Goal: Information Seeking & Learning: Learn about a topic

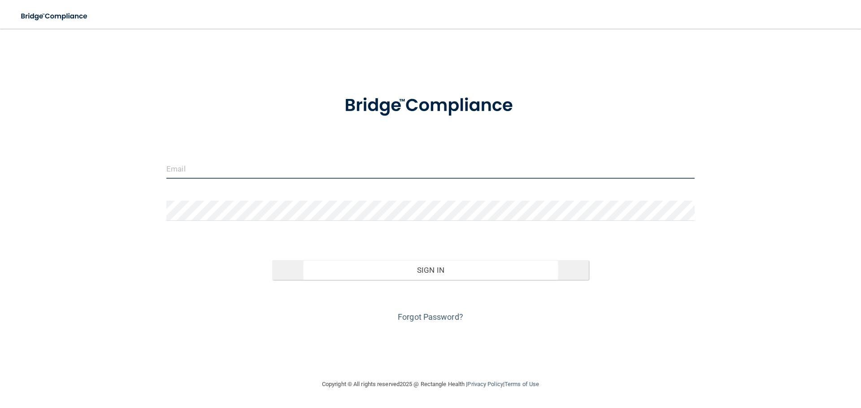
type input "[EMAIL_ADDRESS][DOMAIN_NAME]"
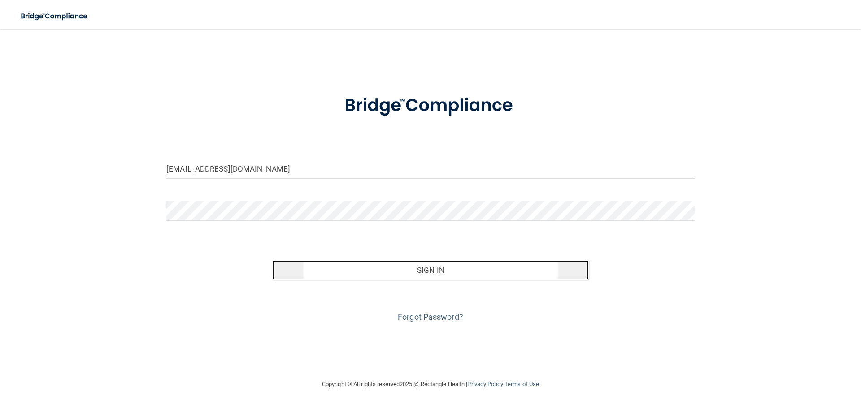
click at [339, 271] on button "Sign In" at bounding box center [430, 271] width 317 height 20
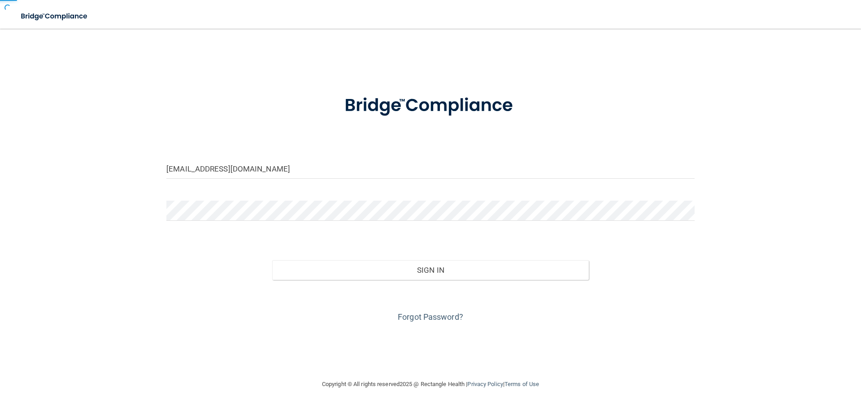
drag, startPoint x: 360, startPoint y: 251, endPoint x: 355, endPoint y: 251, distance: 5.8
click at [360, 252] on div "Sign In" at bounding box center [431, 262] width 542 height 38
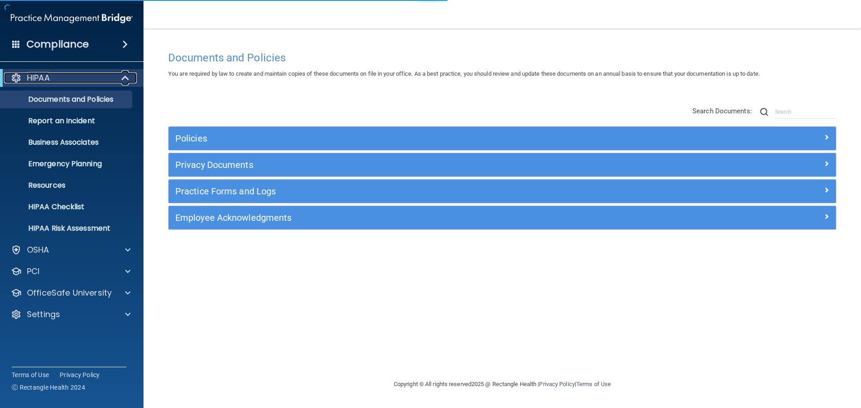
click at [124, 83] on span at bounding box center [126, 78] width 8 height 11
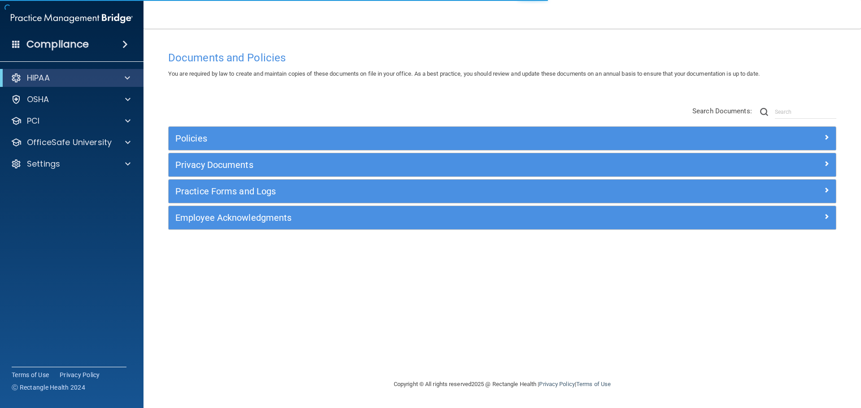
click at [199, 91] on div "Documents and Policies You are required by law to create and maintain copies of…" at bounding box center [502, 213] width 682 height 333
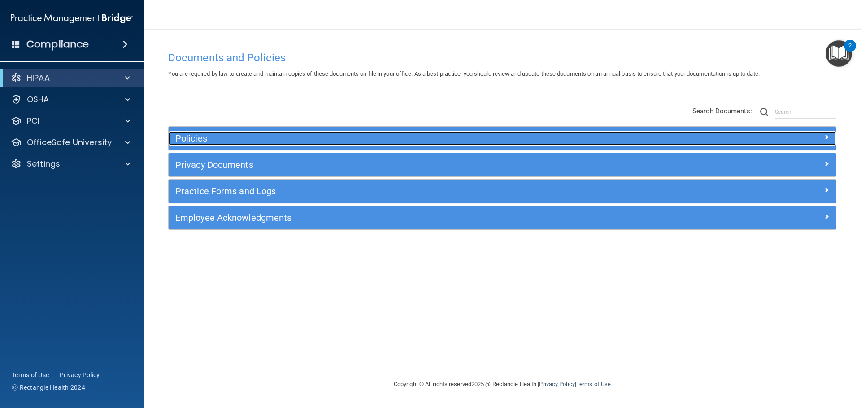
click at [257, 137] on h5 "Policies" at bounding box center [418, 139] width 487 height 10
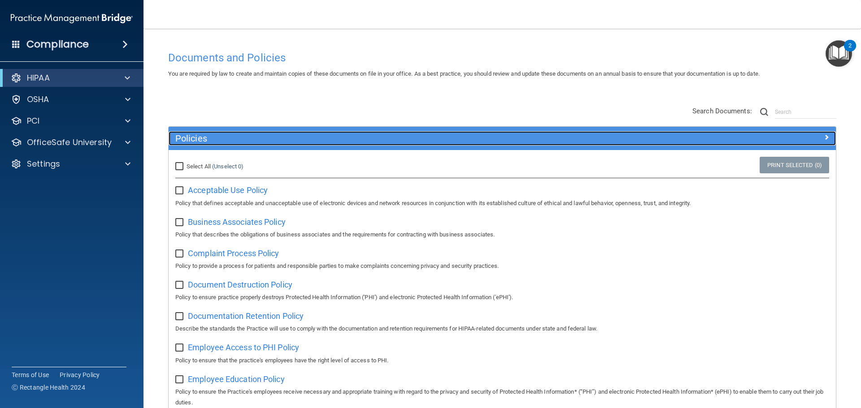
click at [256, 135] on h5 "Policies" at bounding box center [418, 139] width 487 height 10
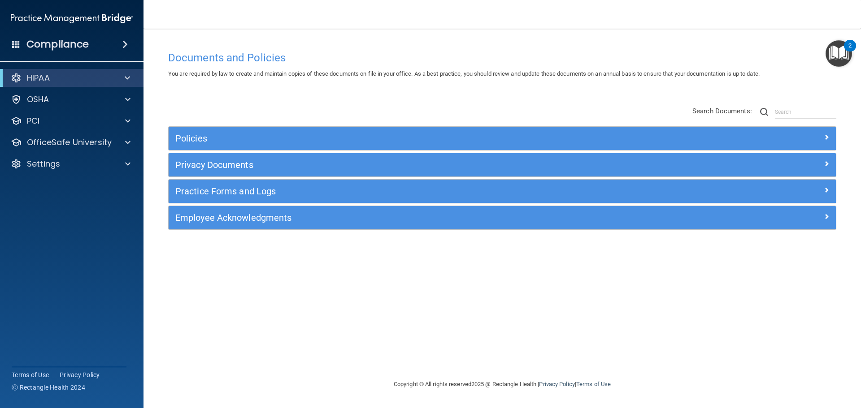
click at [260, 102] on div "Policies Select All (Unselect 0) Unselect All Print Selected (0) Acceptable Use…" at bounding box center [502, 168] width 682 height 143
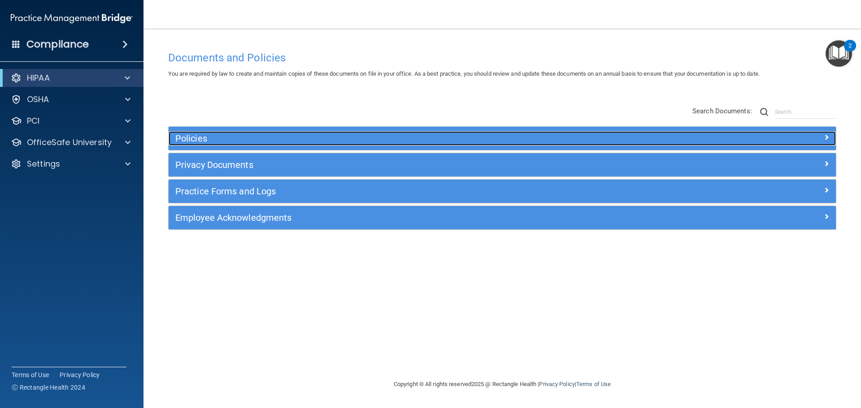
click at [237, 135] on h5 "Policies" at bounding box center [418, 139] width 487 height 10
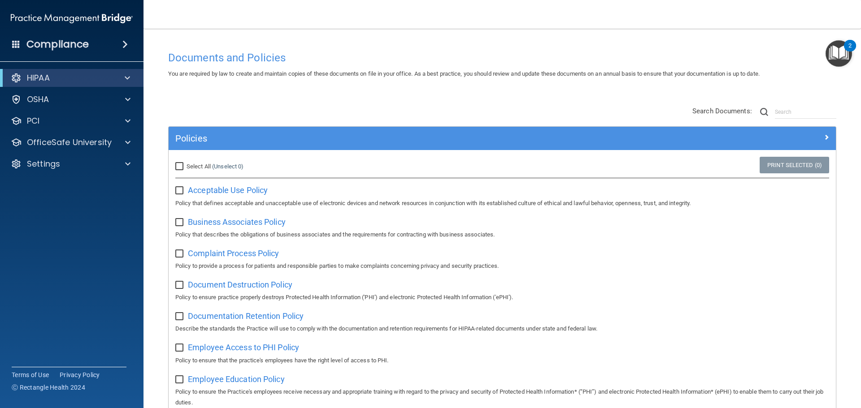
click at [208, 166] on span "Select All" at bounding box center [199, 166] width 24 height 7
click at [186, 166] on input "Select All (Unselect 0) Unselect All" at bounding box center [180, 166] width 10 height 7
checkbox input "true"
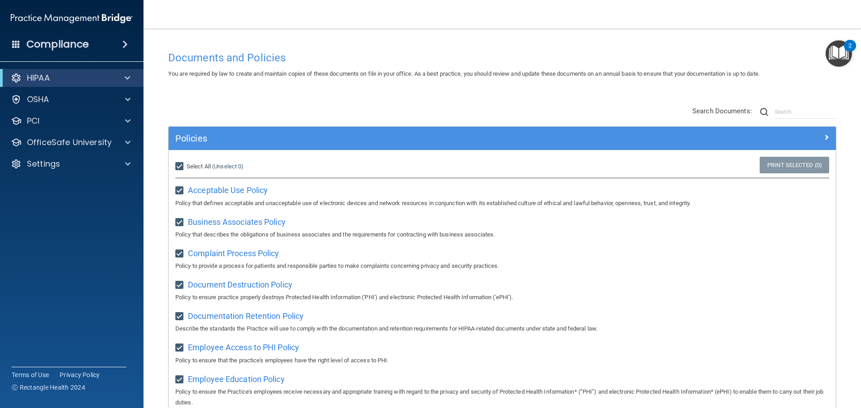
checkbox input "true"
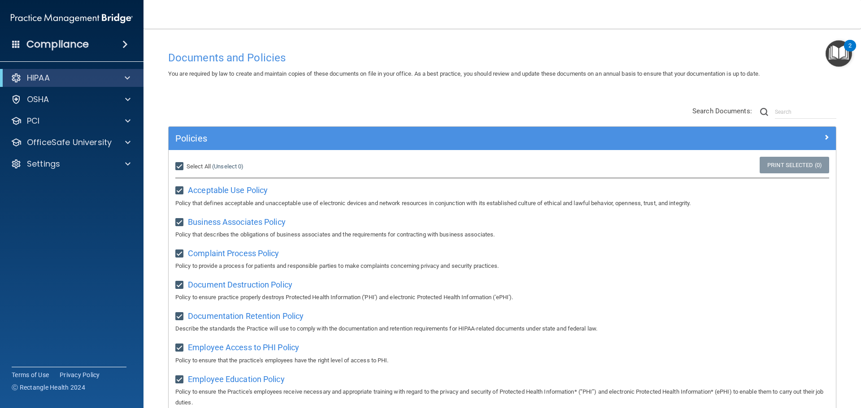
checkbox input "true"
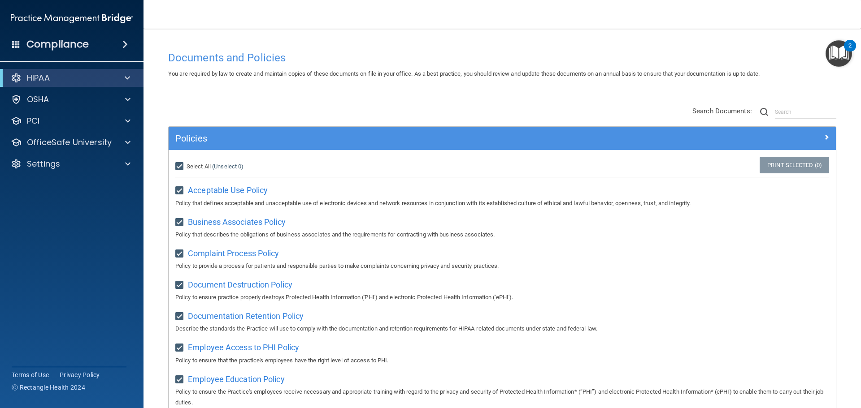
checkbox input "true"
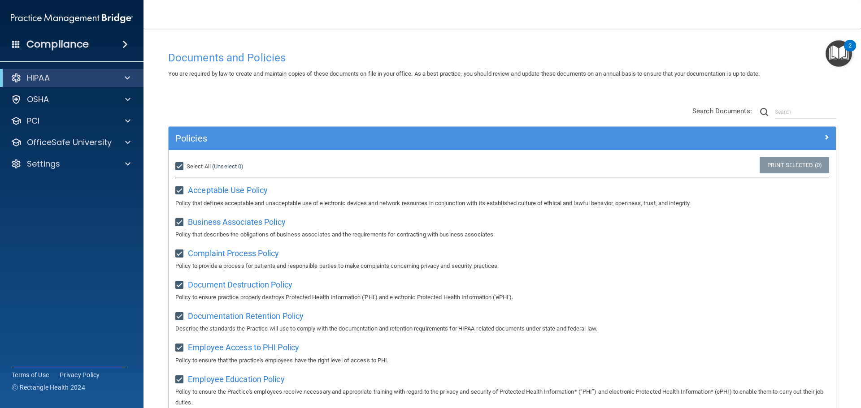
checkbox input "true"
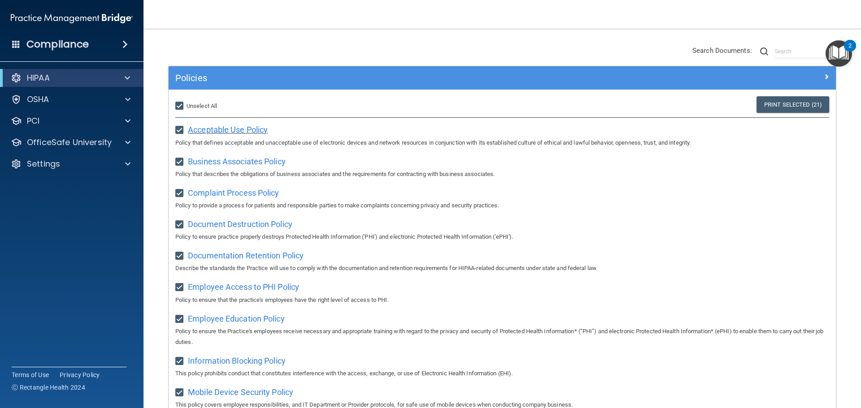
scroll to position [45, 0]
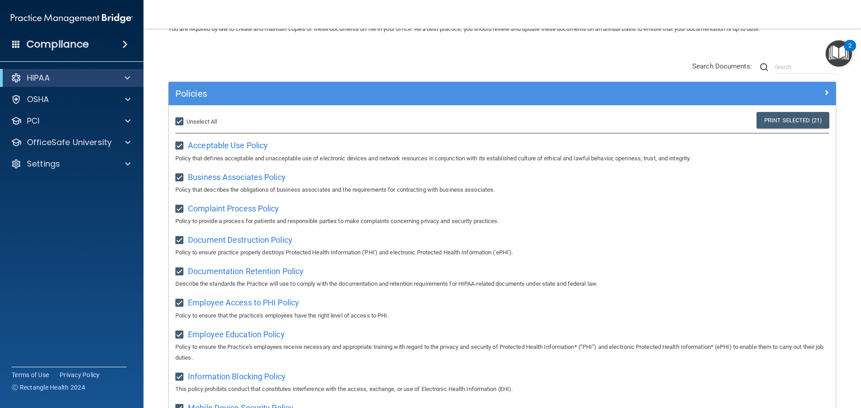
click at [191, 126] on label "Select All (Unselect 21) Unselect All" at bounding box center [196, 122] width 42 height 11
click at [186, 126] on input "Select All (Unselect 21) Unselect All" at bounding box center [180, 121] width 10 height 7
checkbox input "false"
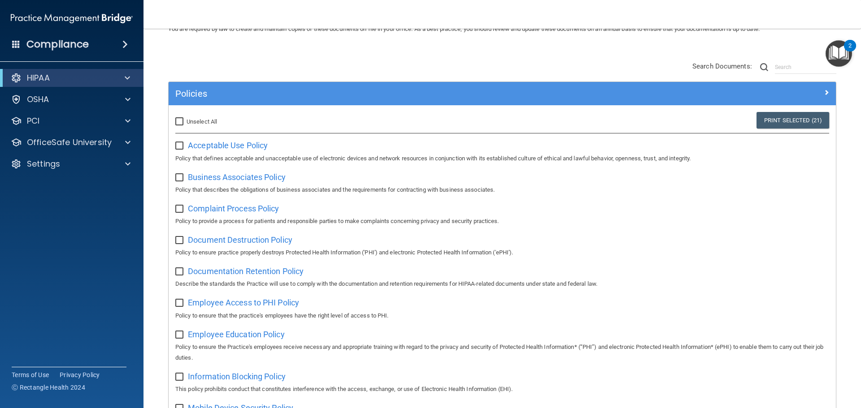
checkbox input "false"
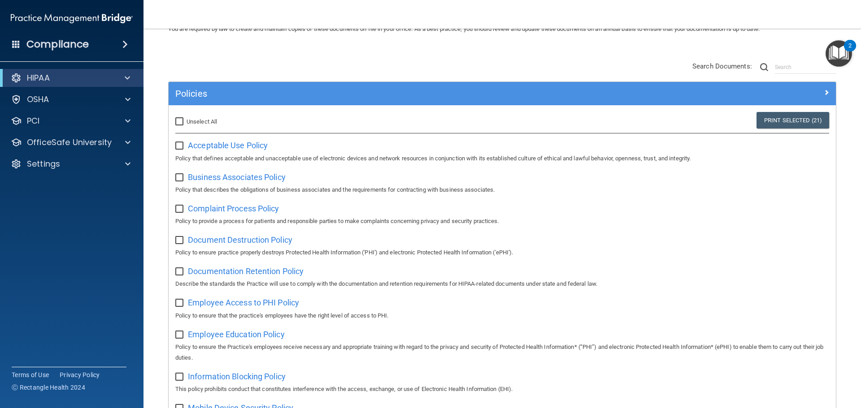
checkbox input "false"
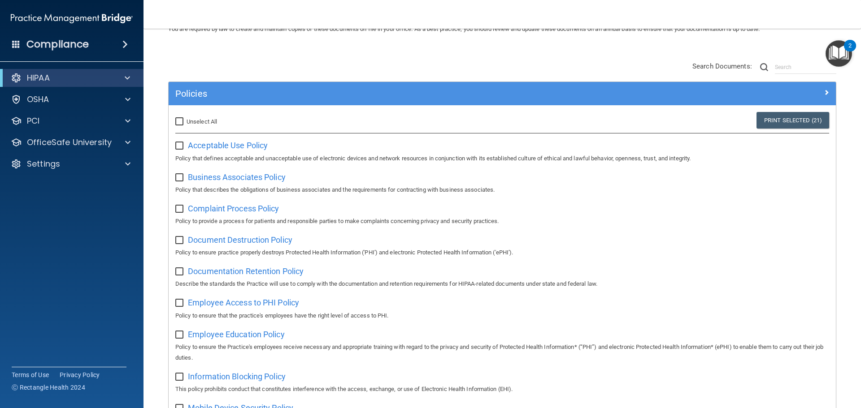
checkbox input "false"
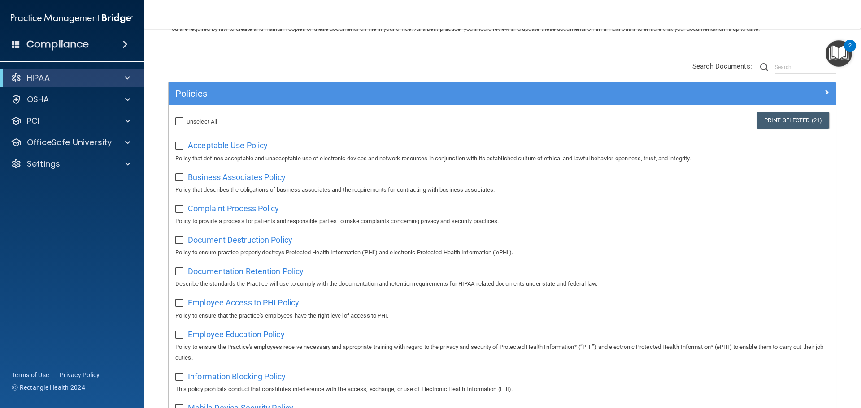
checkbox input "false"
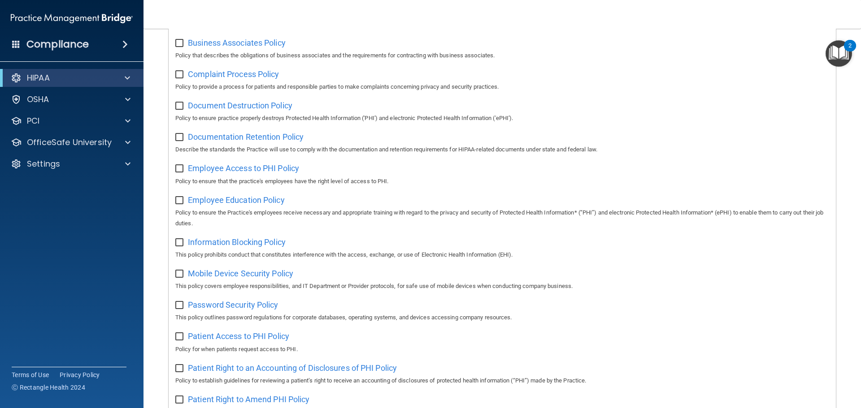
scroll to position [0, 0]
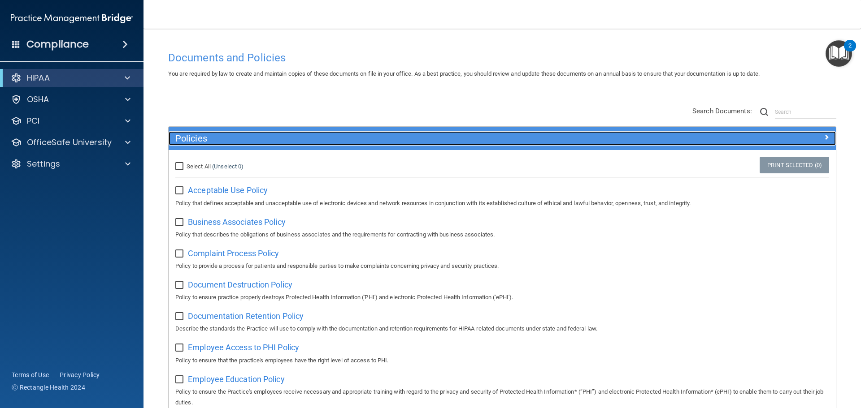
click at [404, 139] on h5 "Policies" at bounding box center [418, 139] width 487 height 10
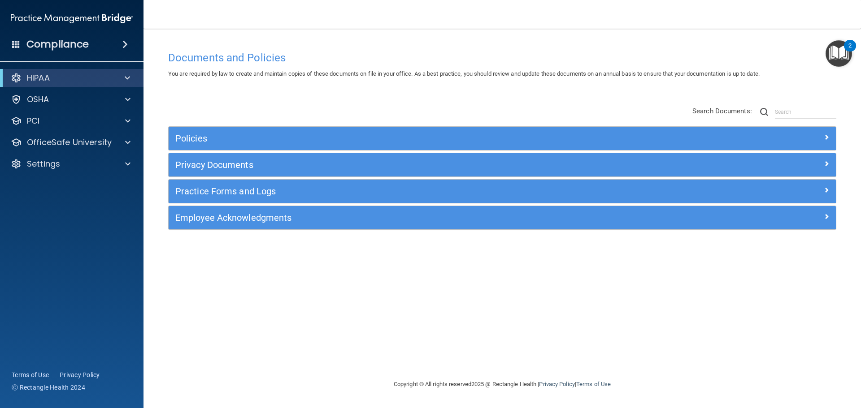
click at [455, 102] on div "Policies Select All (Unselect 0) Unselect All Print Selected (0) Acceptable Use…" at bounding box center [502, 168] width 682 height 143
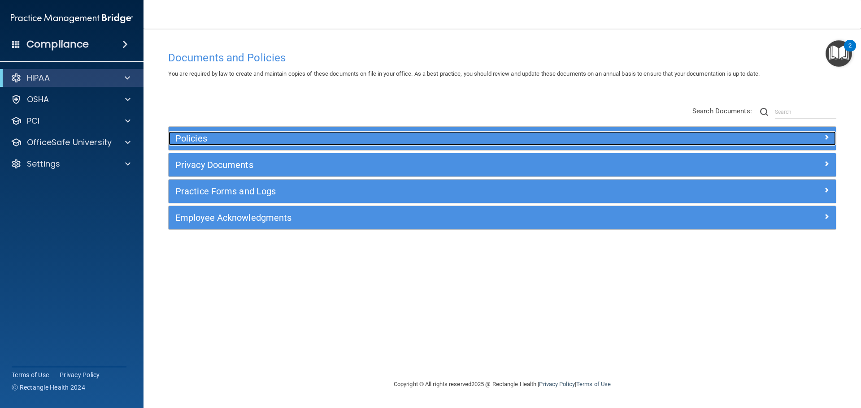
click at [360, 142] on h5 "Policies" at bounding box center [418, 139] width 487 height 10
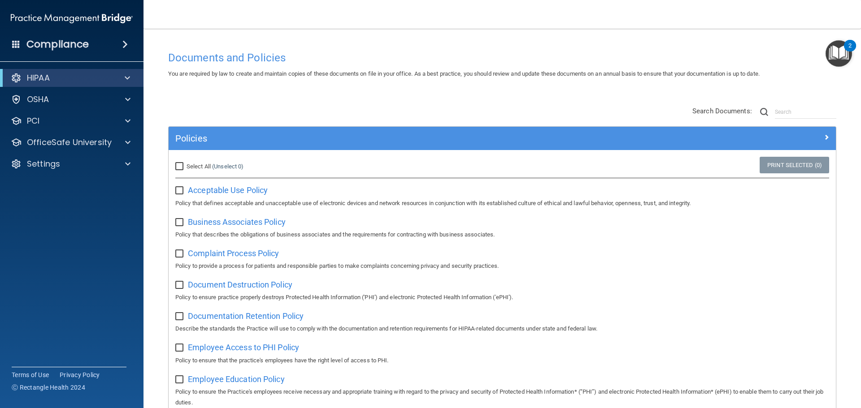
click at [289, 149] on div "Policies" at bounding box center [502, 138] width 667 height 23
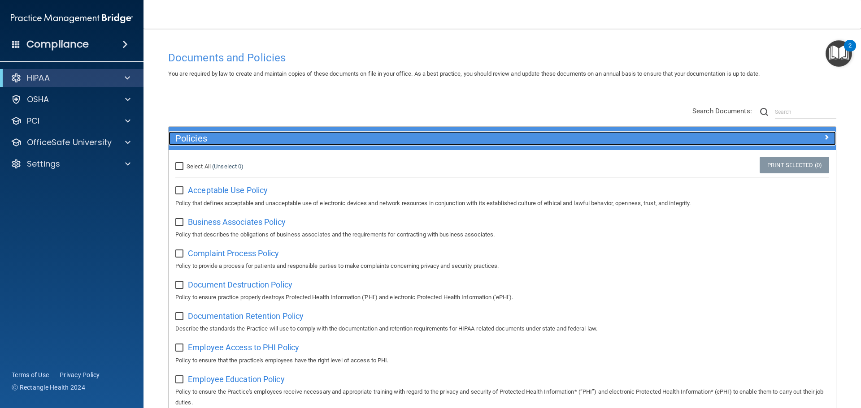
click at [290, 145] on div "Policies" at bounding box center [419, 138] width 500 height 14
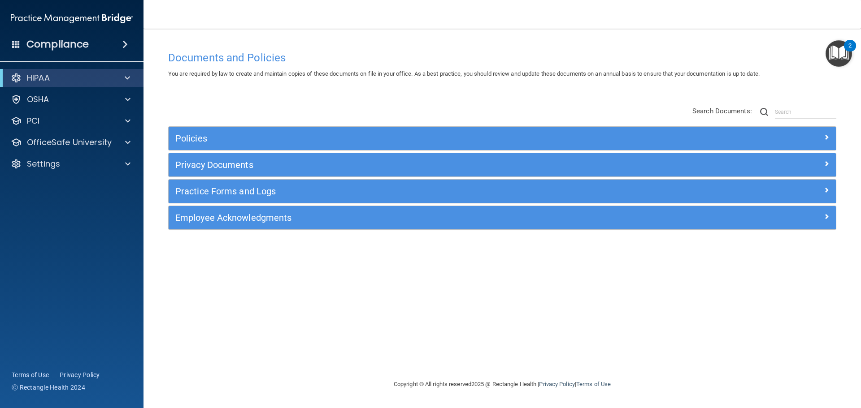
click at [309, 100] on div "Policies Select All (Unselect 0) Unselect All Print Selected (0) Acceptable Use…" at bounding box center [502, 168] width 682 height 143
click at [130, 78] on div at bounding box center [126, 78] width 22 height 11
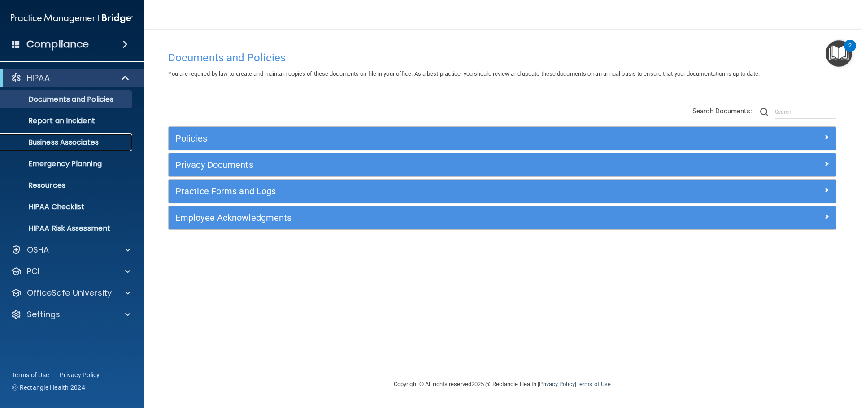
click at [61, 145] on p "Business Associates" at bounding box center [67, 142] width 122 height 9
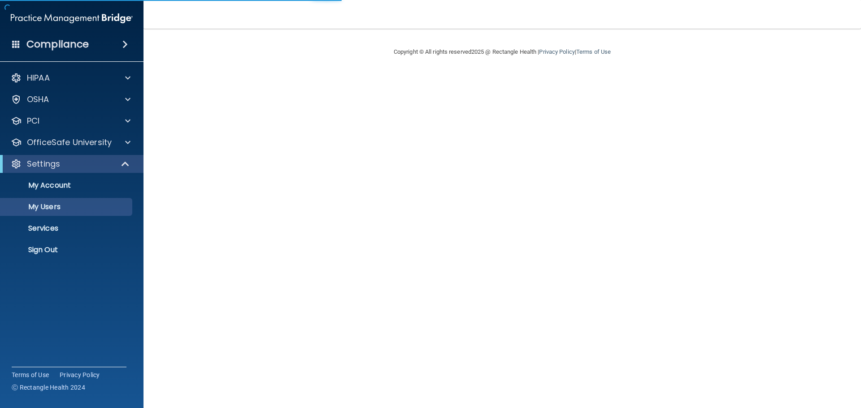
select select "20"
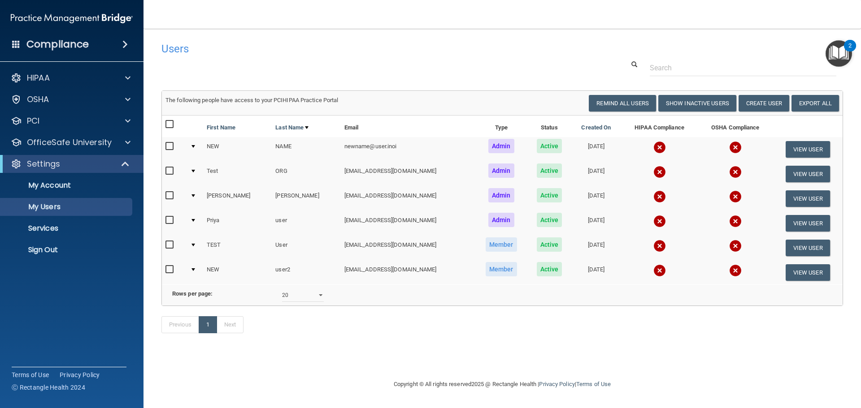
click at [515, 81] on div "Users Success! New user created. × Error! The user couldn't be created. × Succe…" at bounding box center [502, 193] width 682 height 310
click at [127, 165] on span at bounding box center [126, 164] width 8 height 11
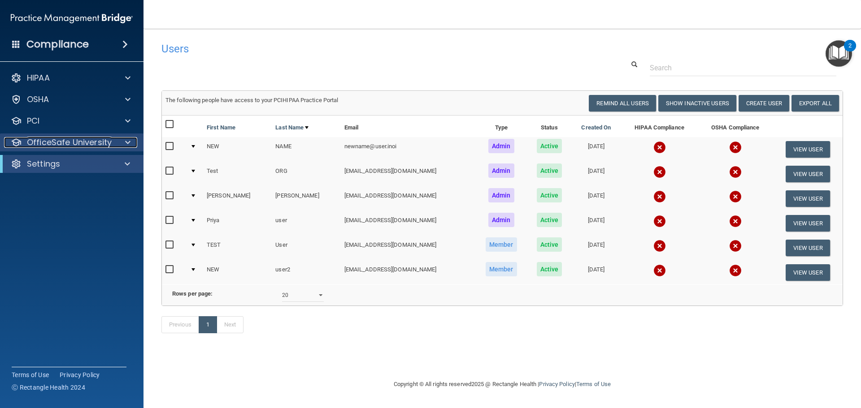
click at [132, 139] on div at bounding box center [126, 142] width 22 height 11
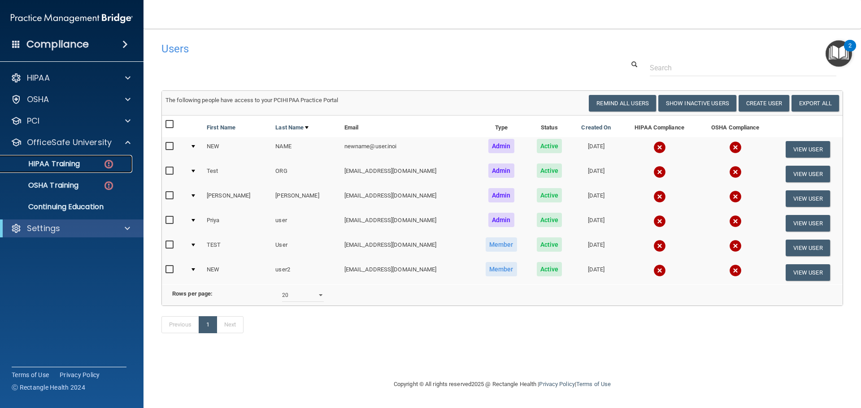
click at [69, 166] on p "HIPAA Training" at bounding box center [43, 164] width 74 height 9
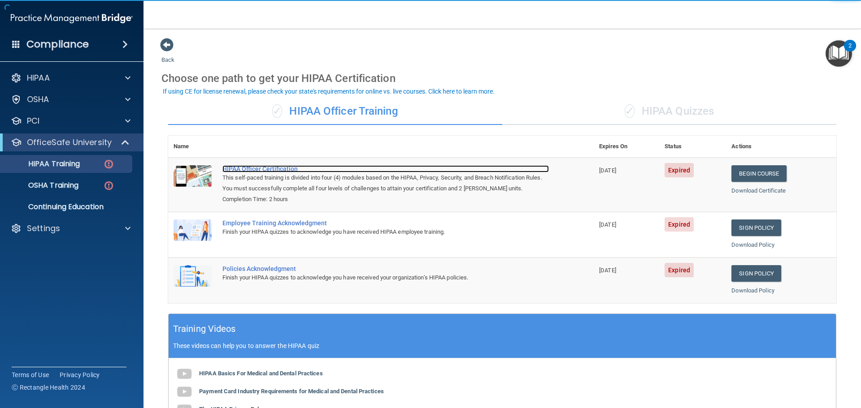
click at [265, 169] on div "HIPAA Officer Certification" at bounding box center [385, 168] width 326 height 7
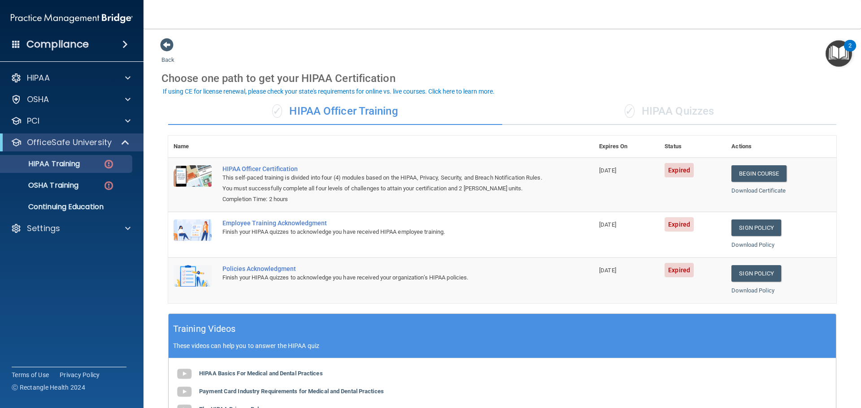
click at [702, 107] on div "✓ HIPAA Quizzes" at bounding box center [669, 111] width 334 height 27
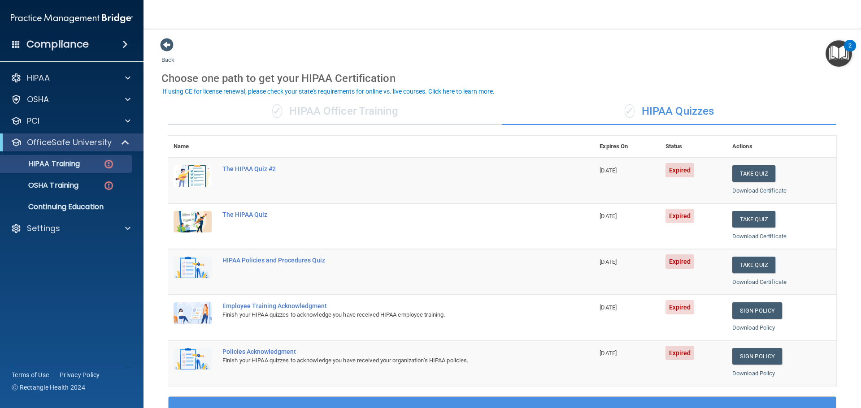
click at [412, 119] on div "✓ HIPAA Officer Training" at bounding box center [335, 111] width 334 height 27
